Goal: Task Accomplishment & Management: Complete application form

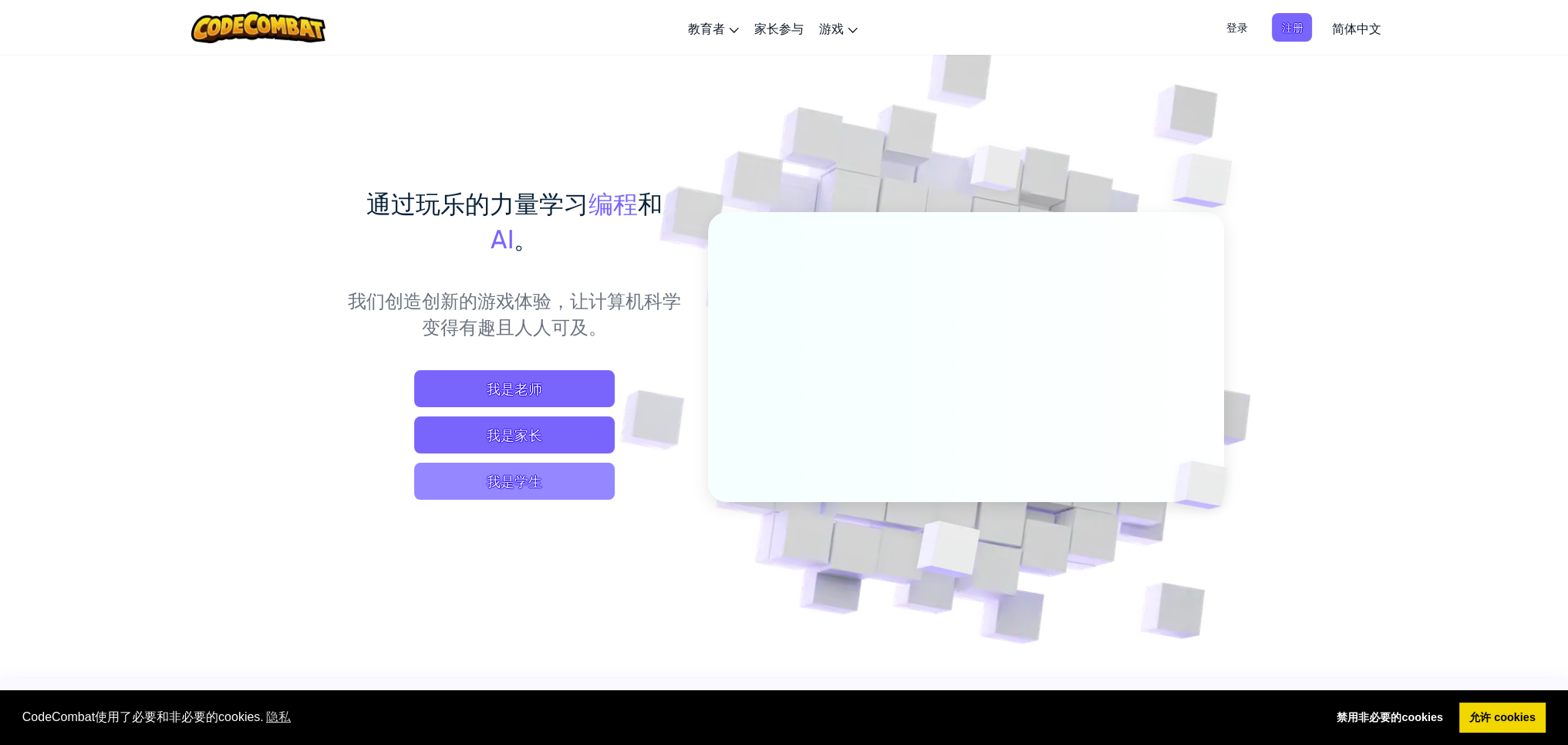
click at [542, 478] on span "我是学生" at bounding box center [514, 481] width 200 height 37
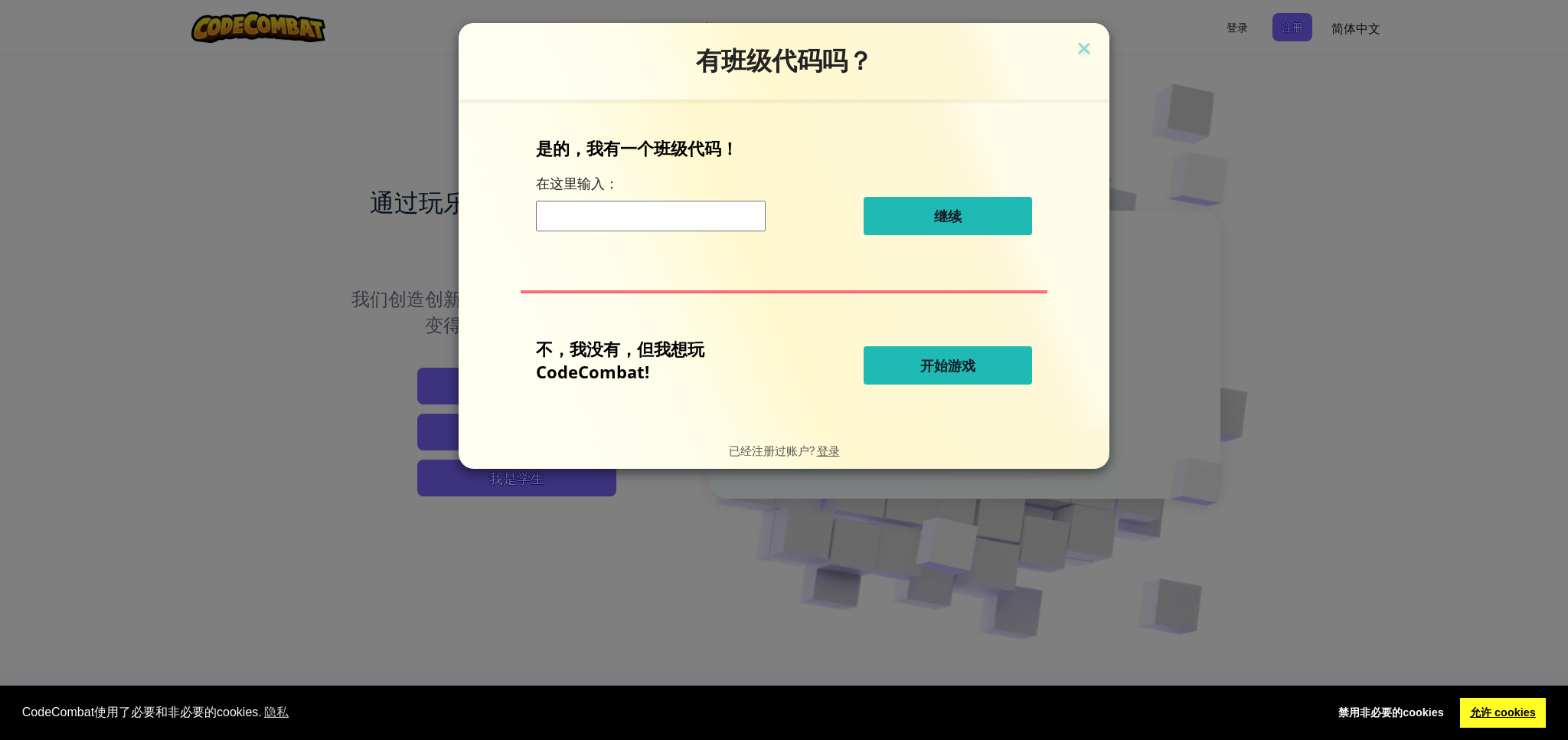
click at [1504, 723] on link "允许 cookies" at bounding box center [1503, 713] width 86 height 31
click at [960, 369] on span "开始游戏" at bounding box center [947, 365] width 55 height 18
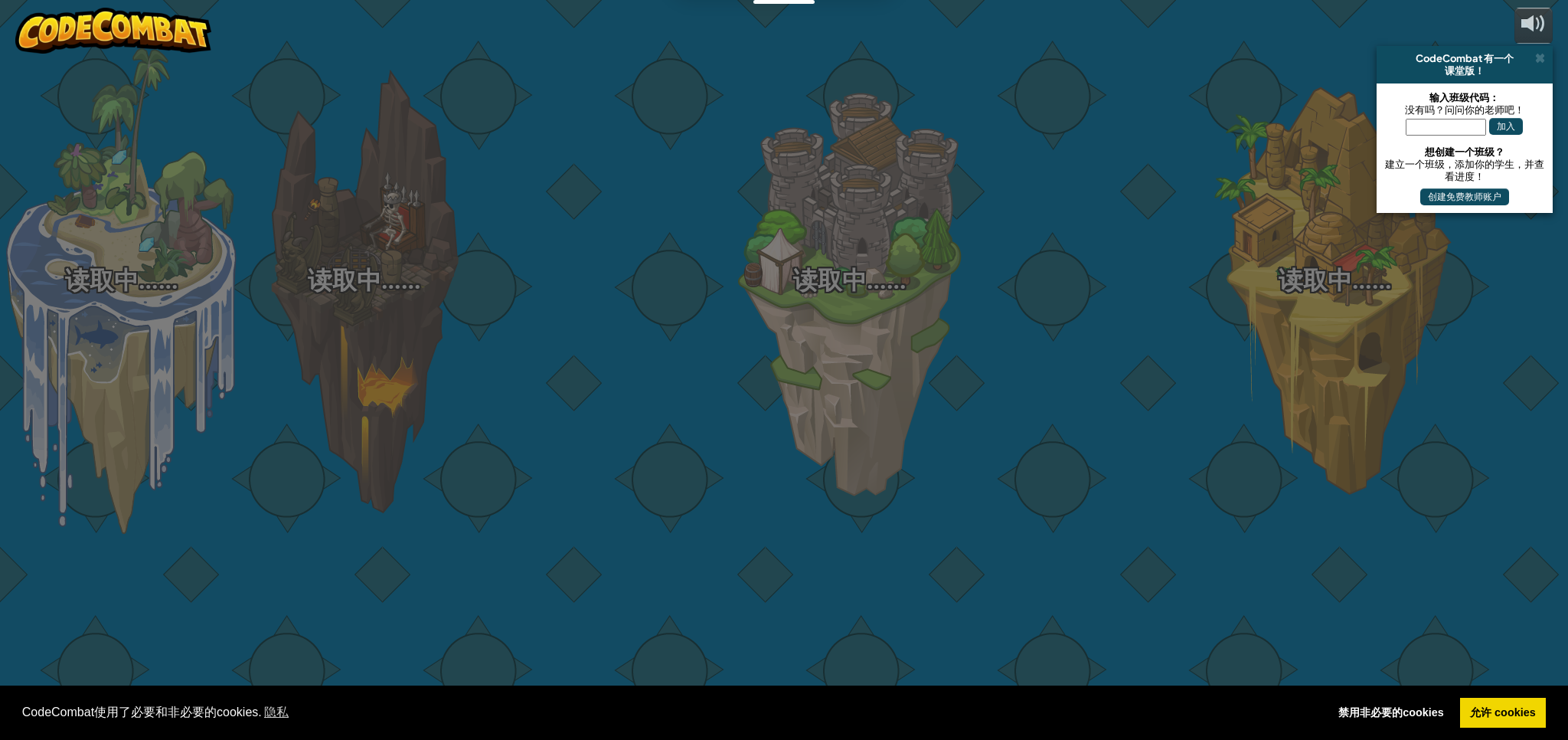
select select "zh-HANS"
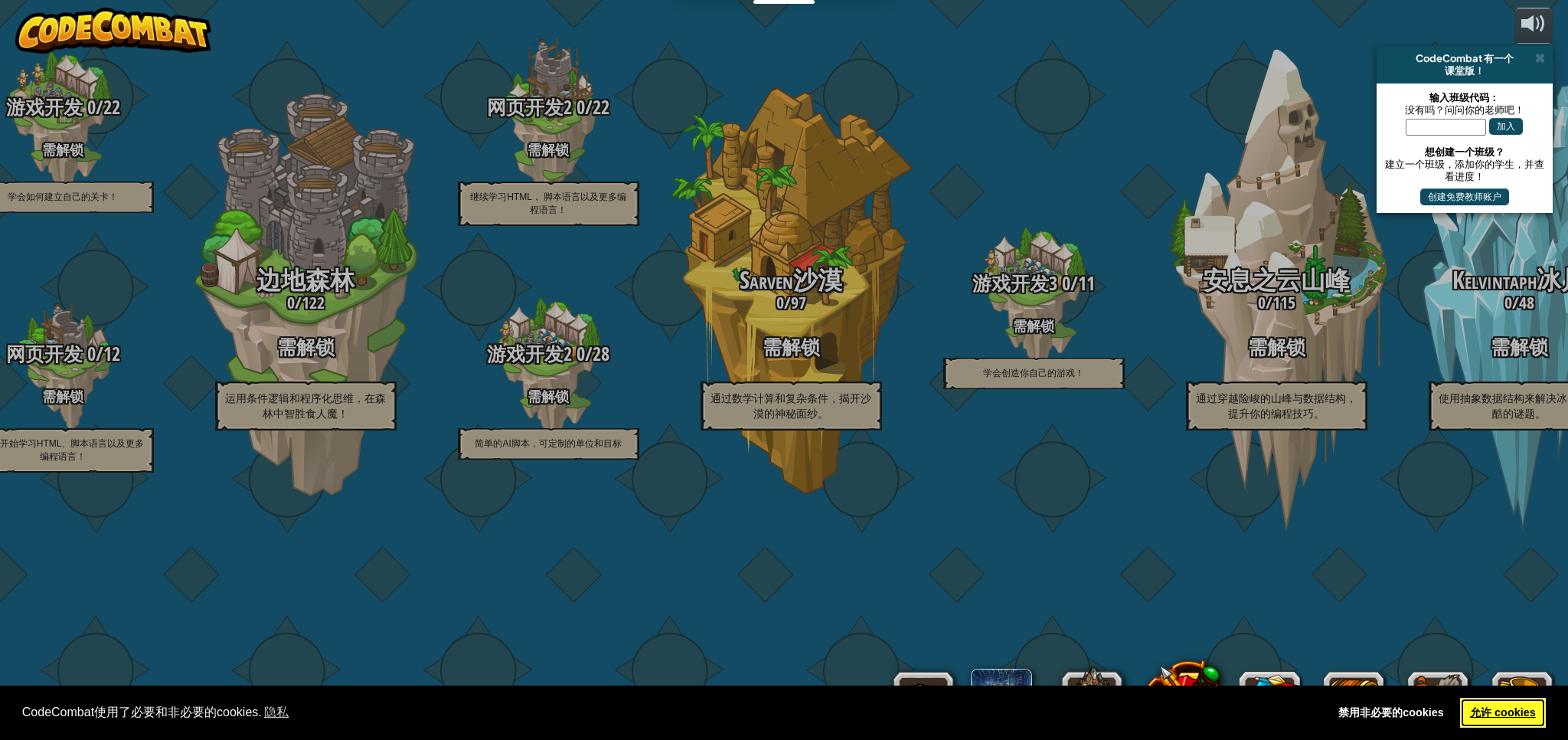
click at [1525, 718] on link "允许 cookies" at bounding box center [1503, 713] width 86 height 31
